Goal: Information Seeking & Learning: Learn about a topic

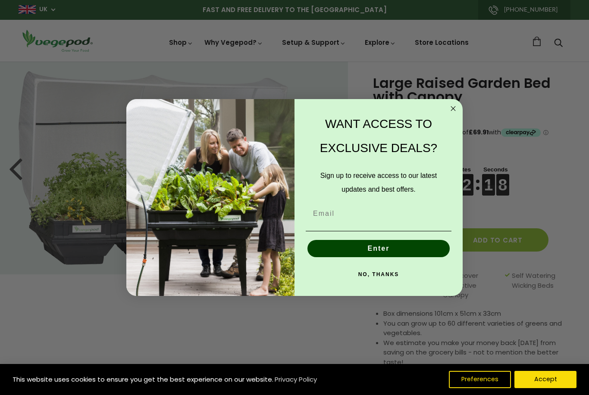
click at [385, 268] on button "NO, THANKS" at bounding box center [379, 274] width 146 height 17
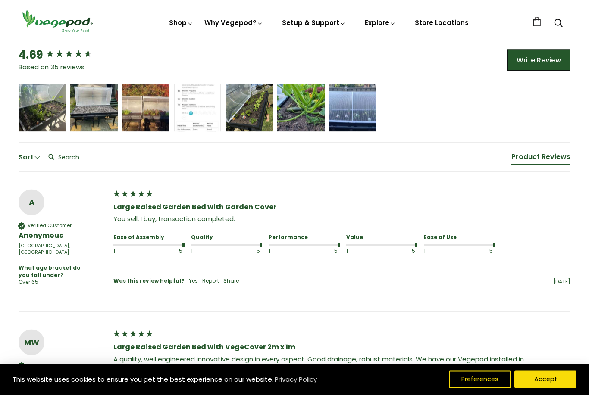
scroll to position [618, 0]
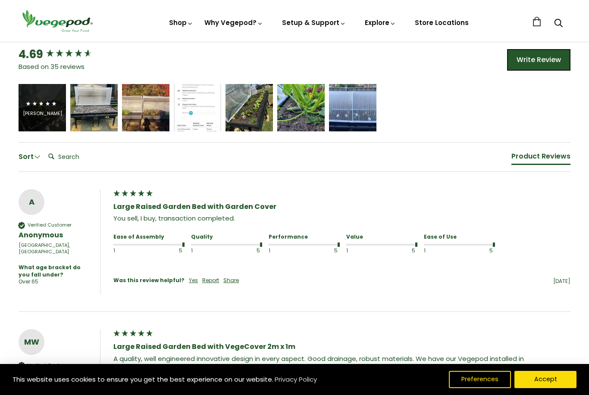
click at [53, 113] on div "Mark Williams" at bounding box center [42, 113] width 39 height 6
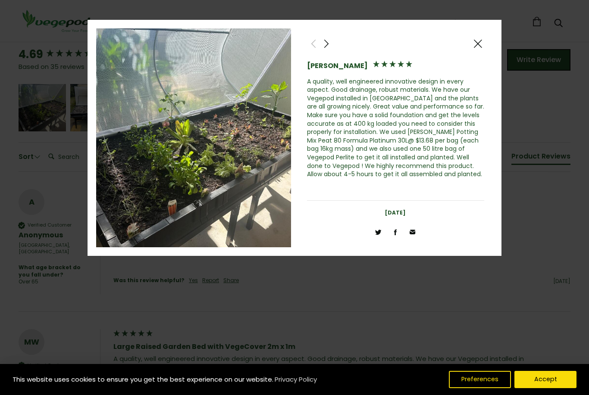
click at [329, 45] on span at bounding box center [326, 43] width 10 height 11
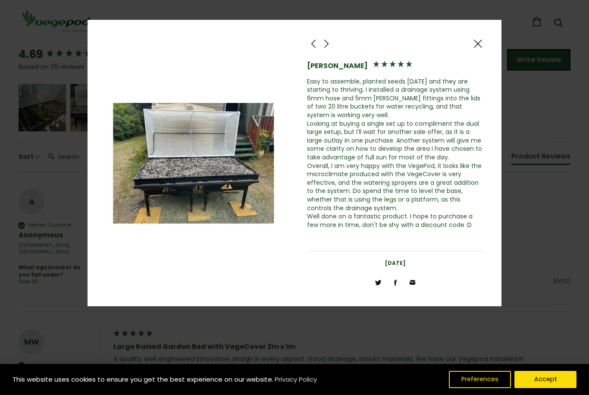
click at [324, 42] on span at bounding box center [326, 43] width 10 height 11
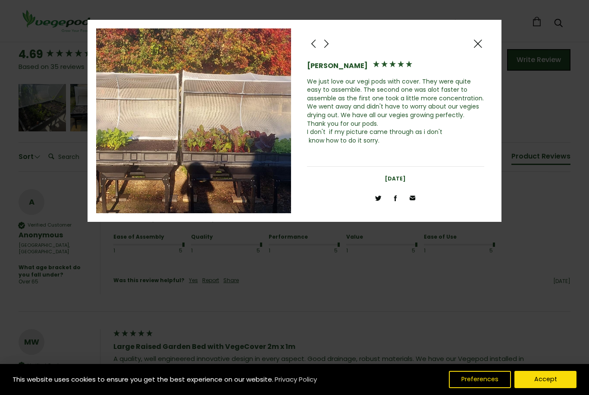
click at [327, 45] on span at bounding box center [326, 43] width 10 height 11
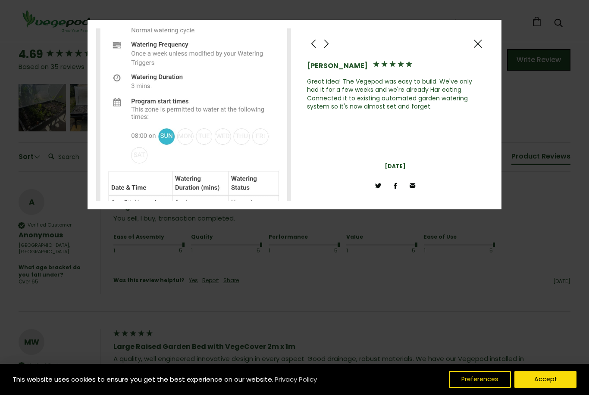
click at [329, 42] on span at bounding box center [326, 43] width 10 height 11
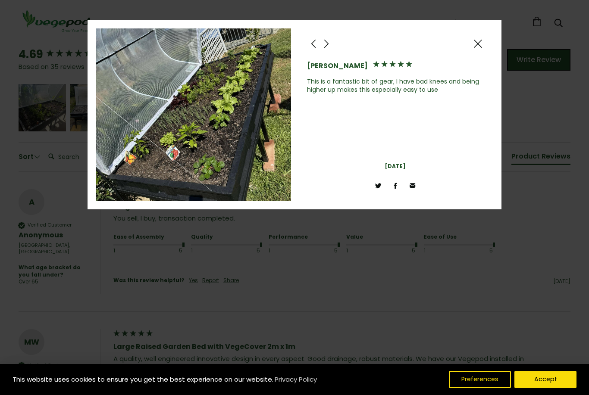
click at [329, 45] on span at bounding box center [326, 43] width 10 height 11
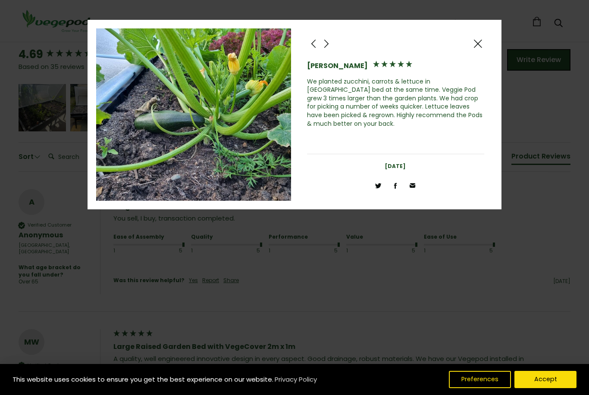
click at [328, 44] on span at bounding box center [326, 43] width 10 height 11
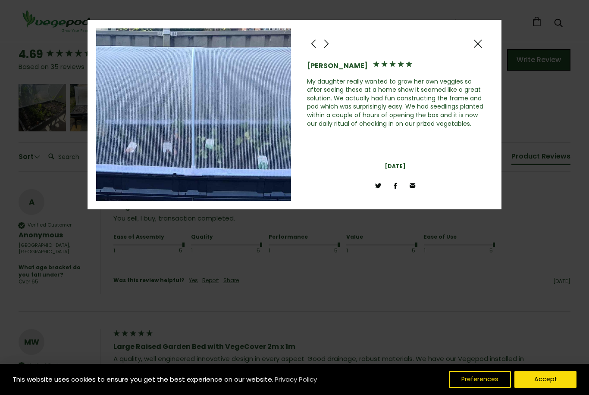
click at [483, 42] on div at bounding box center [477, 43] width 13 height 13
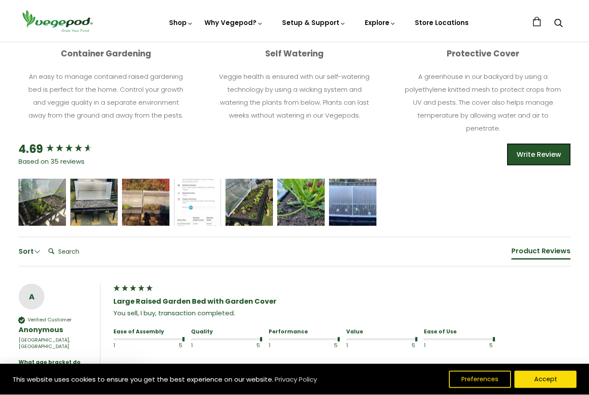
scroll to position [524, 0]
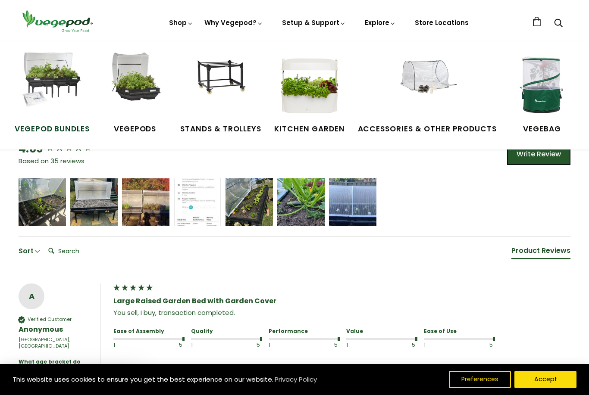
click at [48, 85] on img at bounding box center [52, 85] width 65 height 65
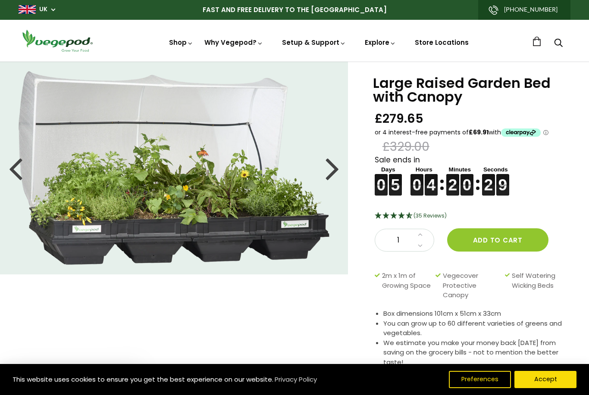
click at [13, 172] on div at bounding box center [16, 168] width 14 height 39
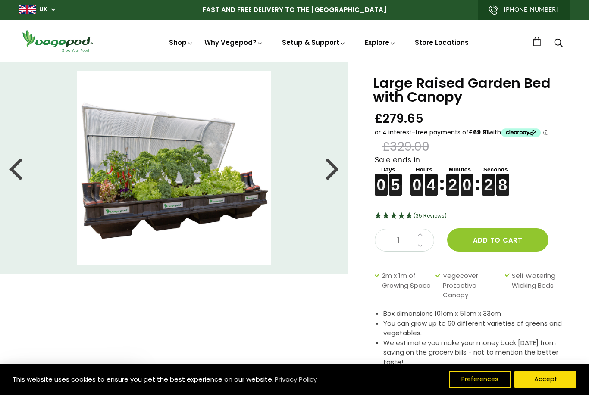
click at [20, 172] on div at bounding box center [16, 168] width 14 height 39
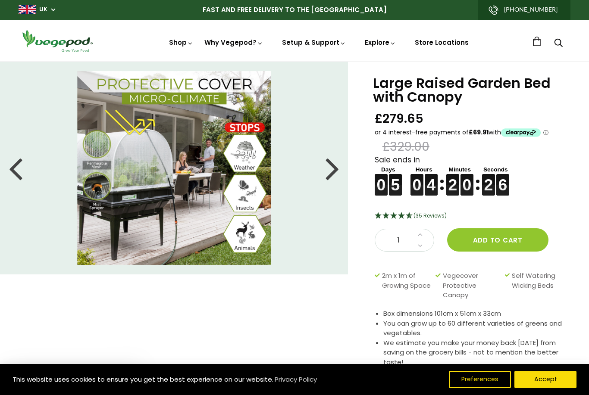
click at [17, 173] on div at bounding box center [16, 168] width 14 height 39
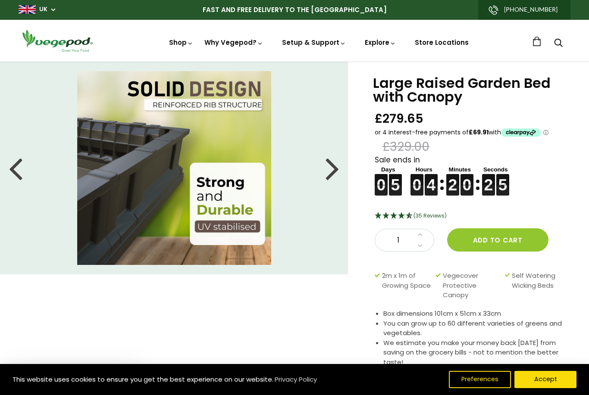
click at [19, 172] on div at bounding box center [16, 168] width 14 height 39
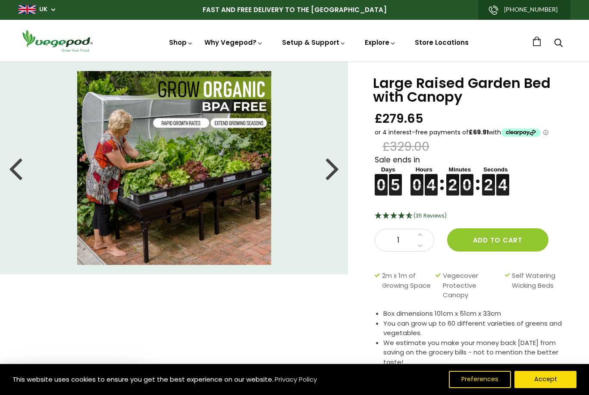
click at [17, 172] on div at bounding box center [16, 168] width 14 height 39
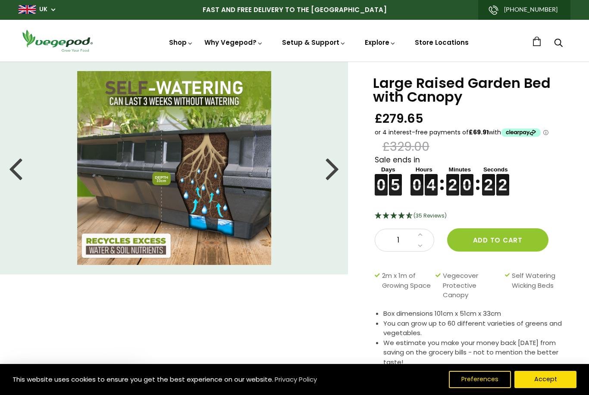
click at [13, 172] on div at bounding box center [16, 168] width 14 height 39
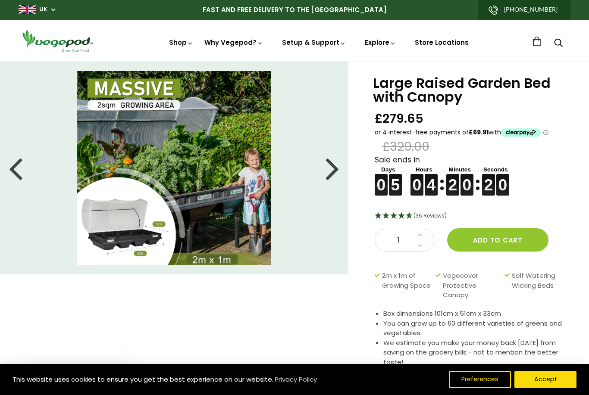
click at [14, 172] on div at bounding box center [16, 168] width 14 height 39
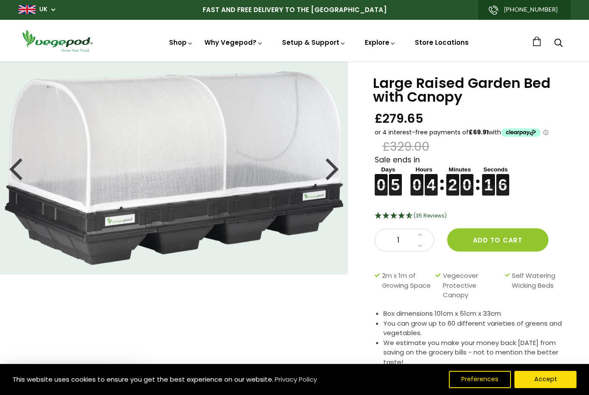
click at [15, 174] on div at bounding box center [16, 168] width 14 height 39
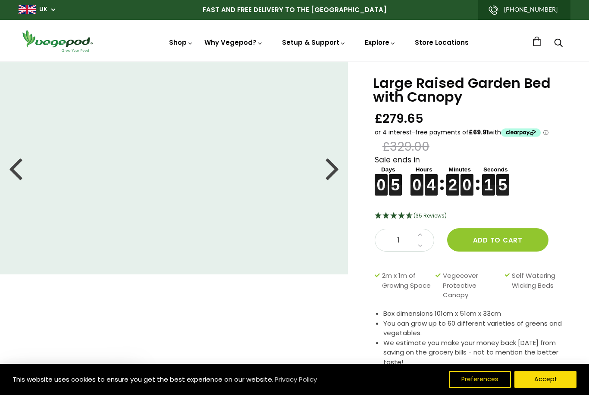
click at [14, 169] on div at bounding box center [16, 168] width 14 height 39
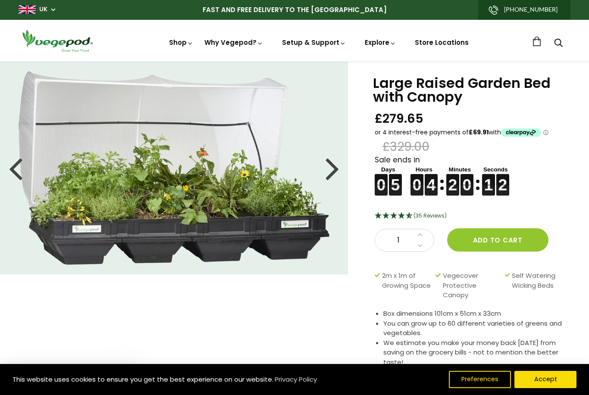
click at [15, 172] on div at bounding box center [16, 168] width 14 height 39
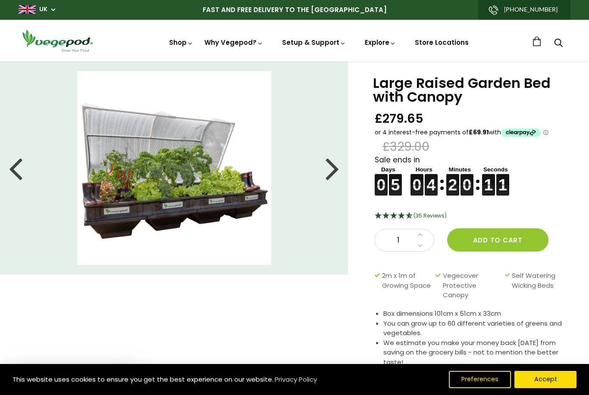
click at [19, 171] on div at bounding box center [16, 168] width 14 height 39
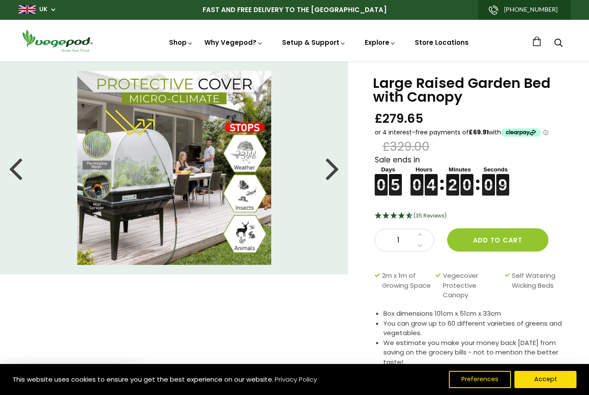
click at [16, 172] on div at bounding box center [16, 168] width 14 height 39
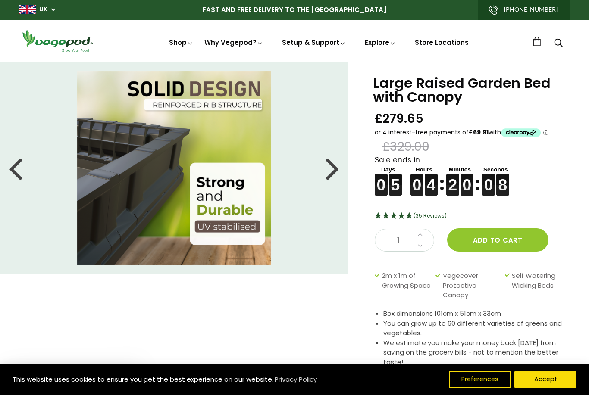
click at [19, 172] on div at bounding box center [16, 168] width 14 height 39
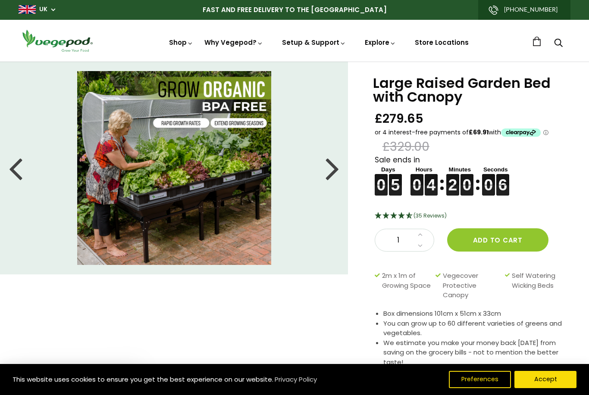
click at [15, 172] on div at bounding box center [16, 168] width 14 height 39
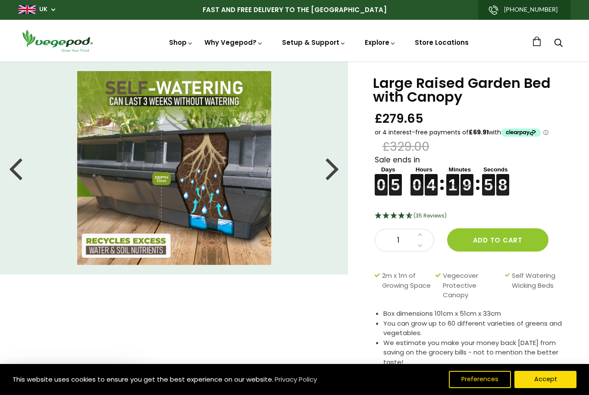
click at [13, 172] on div at bounding box center [16, 168] width 14 height 39
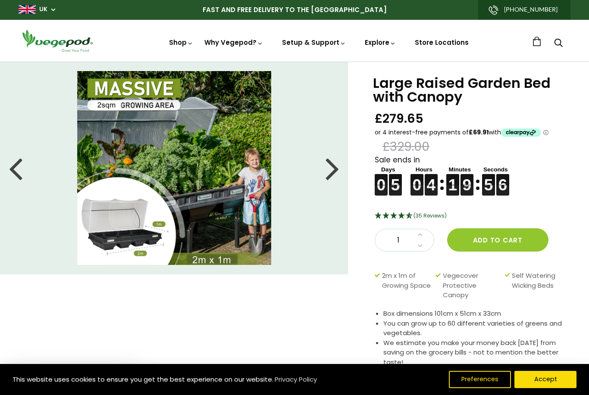
click at [15, 169] on div at bounding box center [16, 168] width 14 height 39
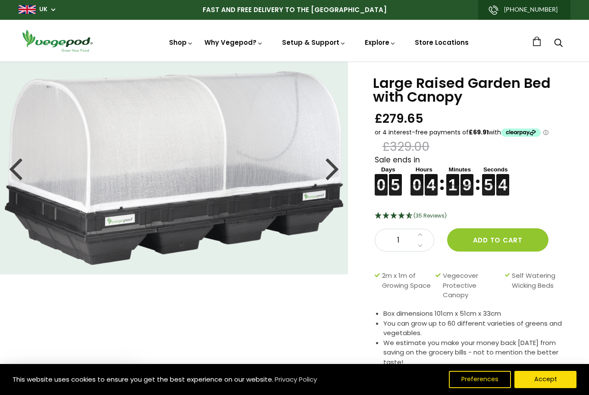
click at [17, 175] on div at bounding box center [16, 168] width 14 height 39
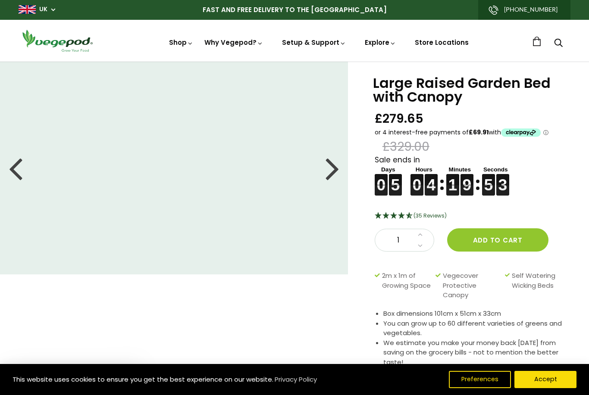
click at [13, 171] on div at bounding box center [16, 168] width 14 height 39
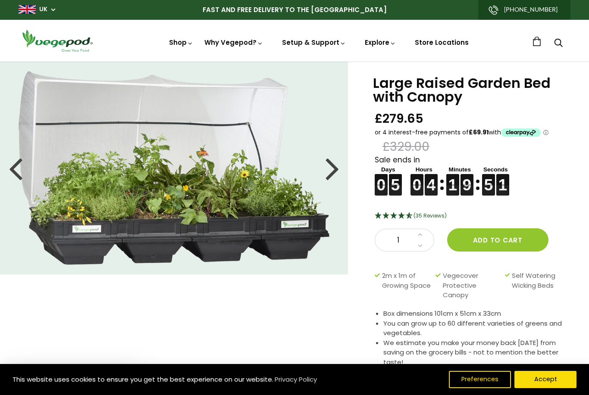
click at [14, 172] on div at bounding box center [16, 168] width 14 height 39
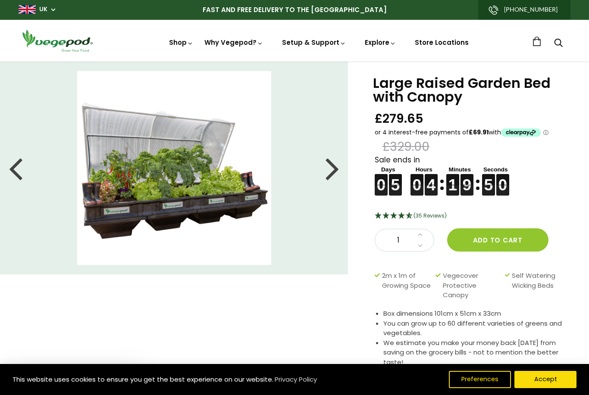
click at [14, 175] on div at bounding box center [16, 168] width 14 height 39
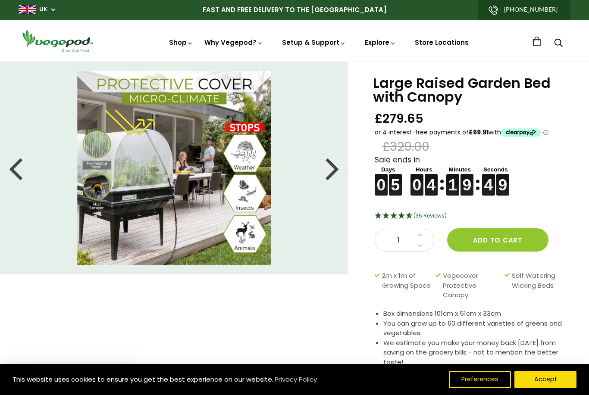
click at [13, 170] on div at bounding box center [16, 168] width 14 height 39
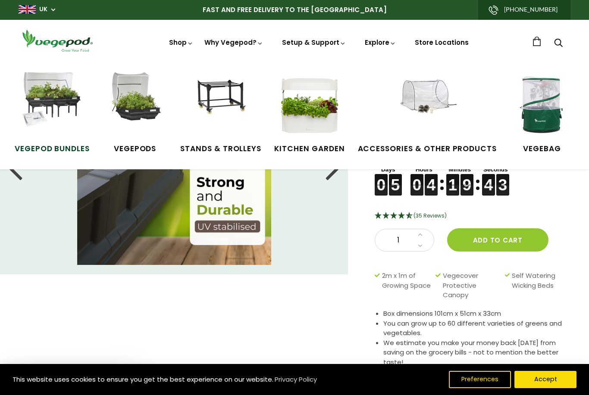
click at [41, 107] on img at bounding box center [52, 104] width 65 height 65
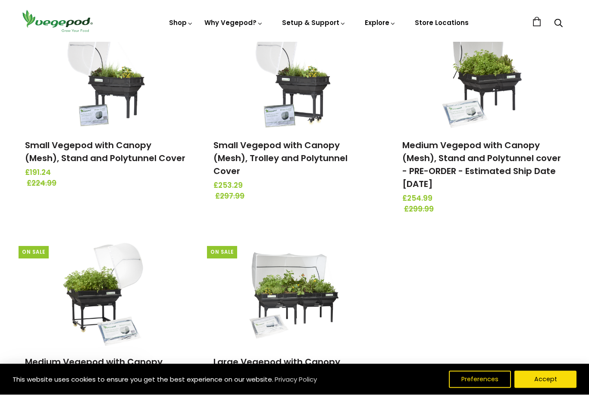
scroll to position [172, 0]
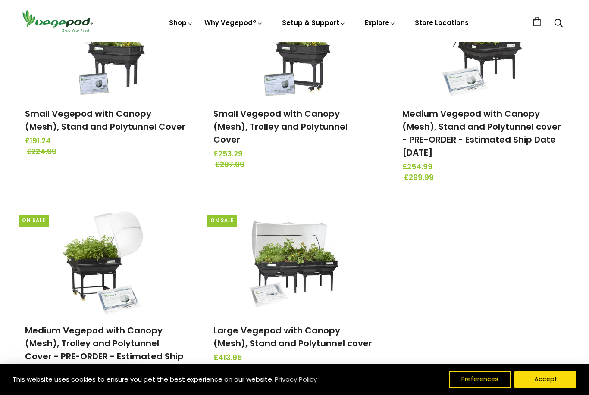
click at [264, 275] on img at bounding box center [294, 261] width 91 height 108
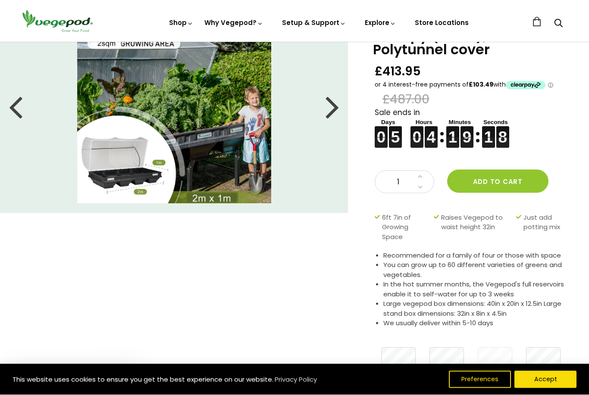
scroll to position [62, 0]
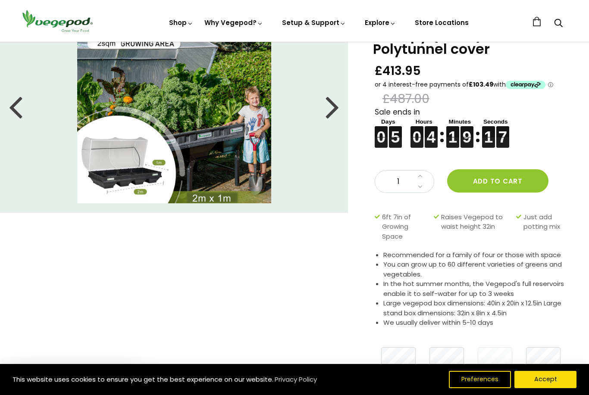
click at [15, 112] on div at bounding box center [16, 106] width 14 height 39
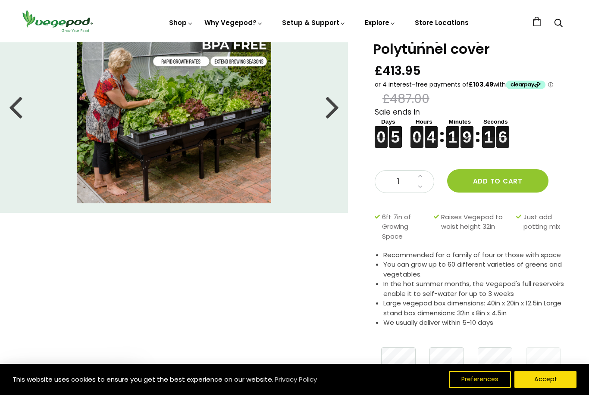
click at [18, 107] on div at bounding box center [16, 106] width 14 height 39
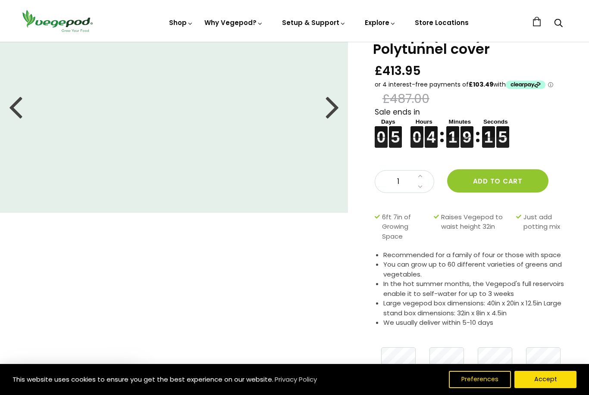
click at [17, 117] on div at bounding box center [16, 106] width 14 height 39
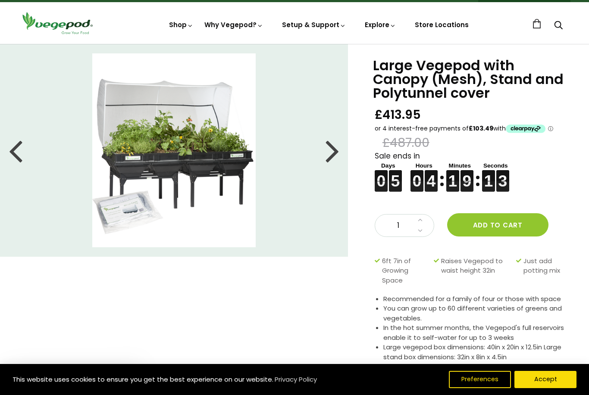
scroll to position [0, 0]
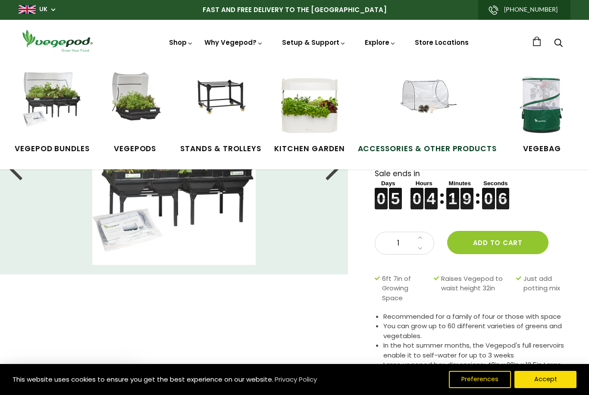
click at [430, 105] on img at bounding box center [427, 104] width 65 height 65
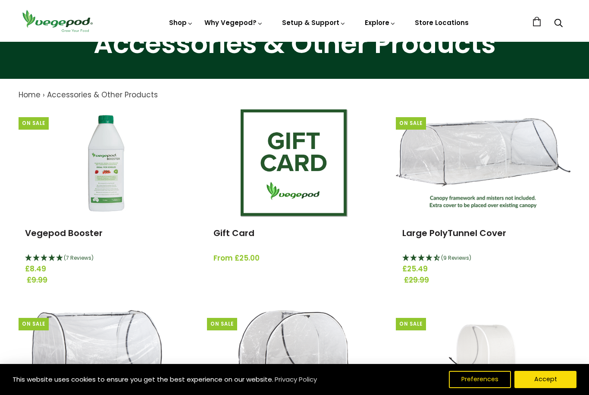
scroll to position [31, 0]
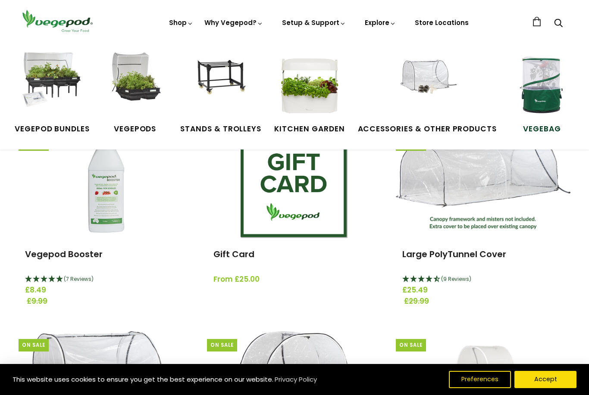
click at [551, 99] on img at bounding box center [541, 85] width 65 height 65
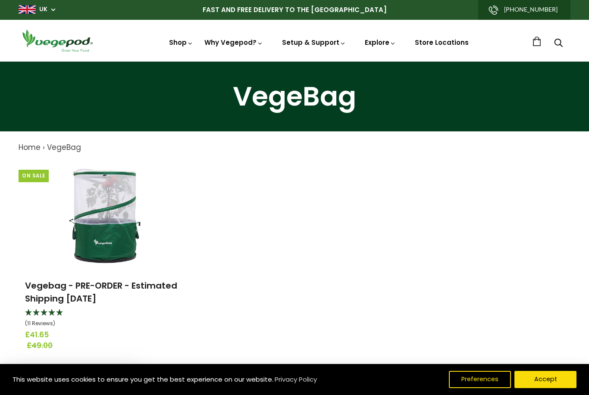
click at [81, 238] on img at bounding box center [106, 216] width 108 height 108
